Goal: Transaction & Acquisition: Purchase product/service

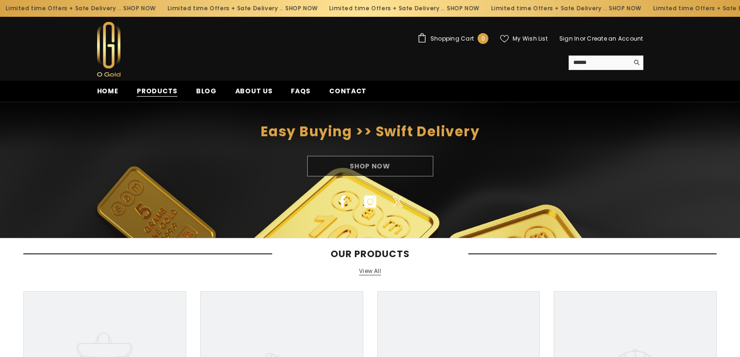
click at [155, 93] on span "Products" at bounding box center [157, 91] width 41 height 10
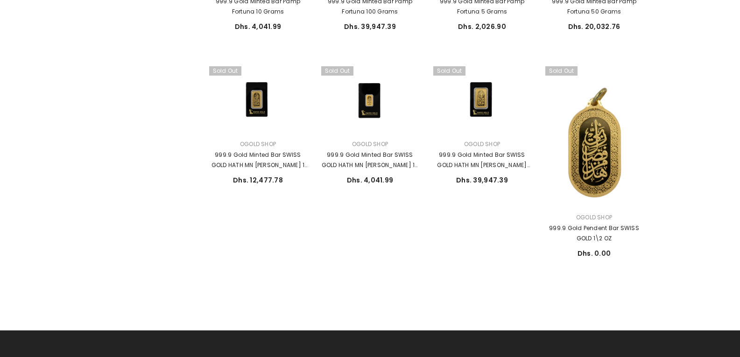
scroll to position [560, 0]
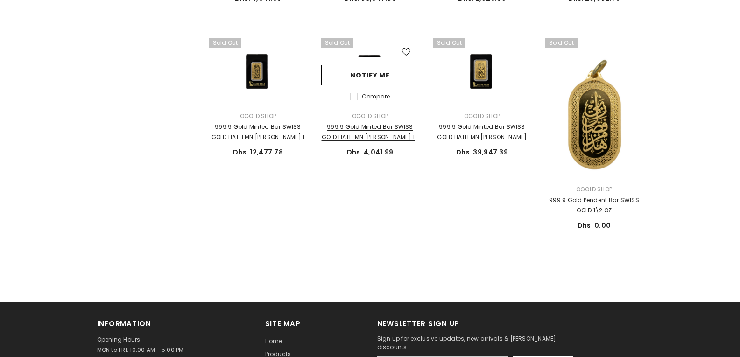
click at [367, 136] on link "999.9 Gold Minted Bar SWISS GOLD HATH MN [PERSON_NAME] 10 Grams" at bounding box center [370, 132] width 98 height 21
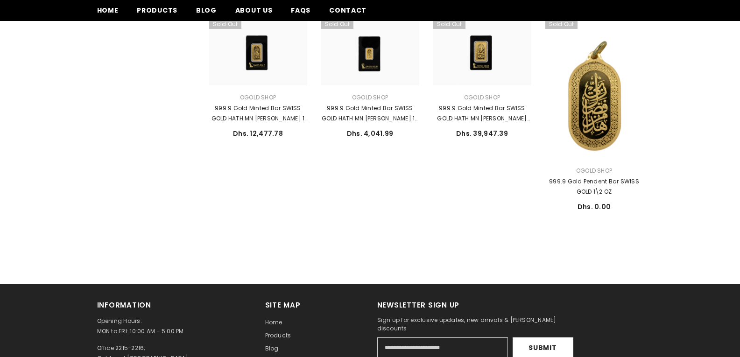
scroll to position [560, 0]
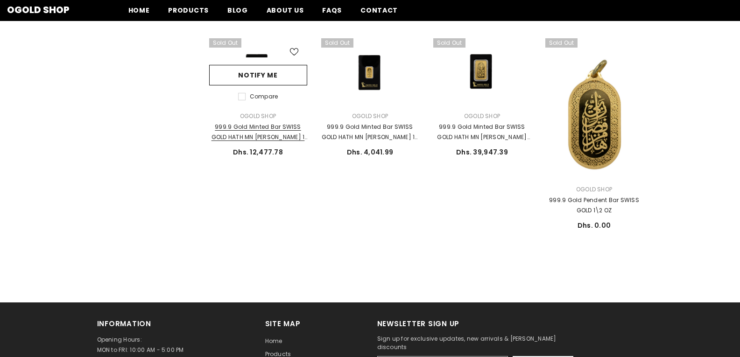
click at [262, 137] on link "999.9 Gold Minted Bar SWISS GOLD HATH MN [PERSON_NAME] 1 OZ" at bounding box center [258, 132] width 98 height 21
